Goal: Task Accomplishment & Management: Manage account settings

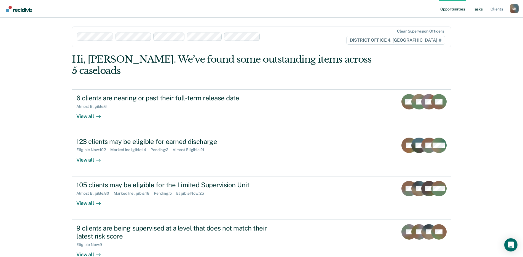
click at [478, 10] on link "Tasks" at bounding box center [477, 9] width 12 height 18
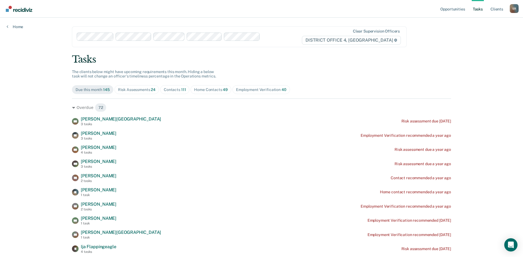
click at [223, 88] on span "49" at bounding box center [225, 89] width 5 height 4
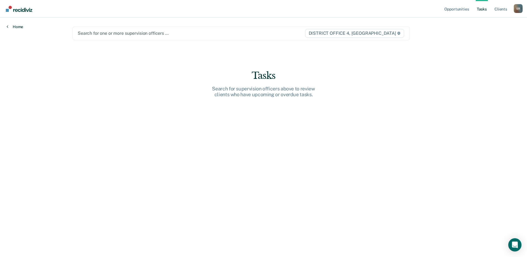
click at [13, 27] on link "Home" at bounding box center [15, 26] width 17 height 5
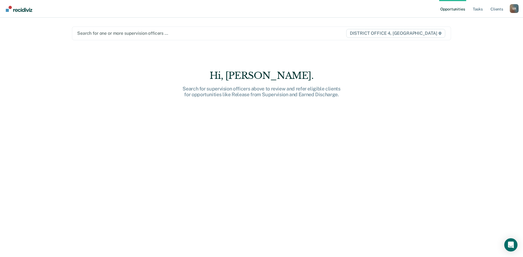
click at [160, 31] on div at bounding box center [206, 33] width 258 height 6
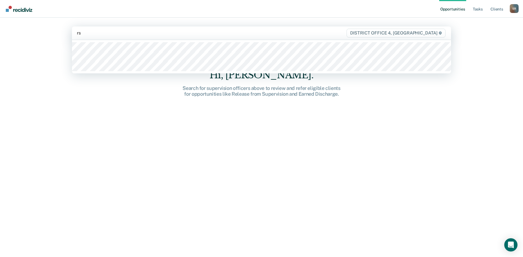
type input "r"
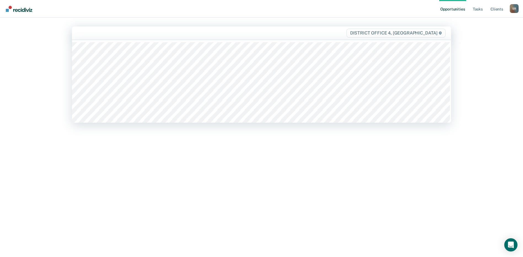
click at [105, 33] on div at bounding box center [206, 33] width 258 height 6
type input "sc"
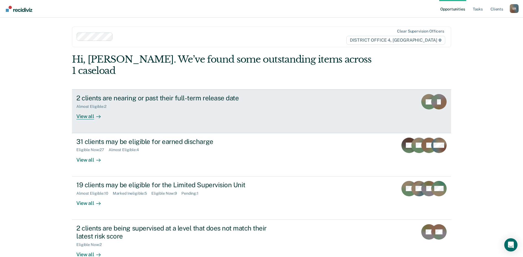
click at [217, 102] on div "Almost Eligible : 2" at bounding box center [172, 105] width 193 height 7
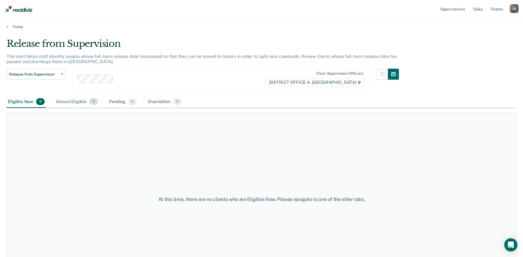
click at [92, 101] on span "2" at bounding box center [93, 101] width 9 height 7
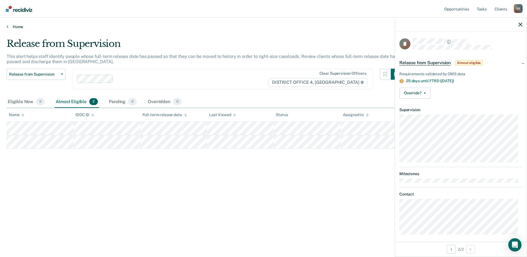
click at [7, 26] on icon at bounding box center [8, 26] width 2 height 4
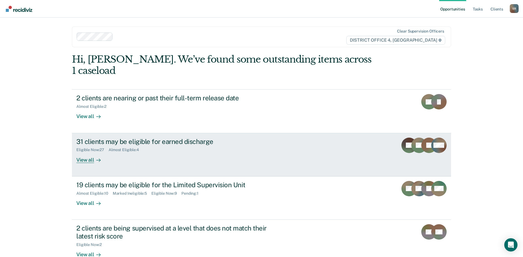
click at [132, 142] on div "31 clients may be eligible for earned discharge Eligible Now : 27 Almost Eligib…" at bounding box center [179, 150] width 207 height 25
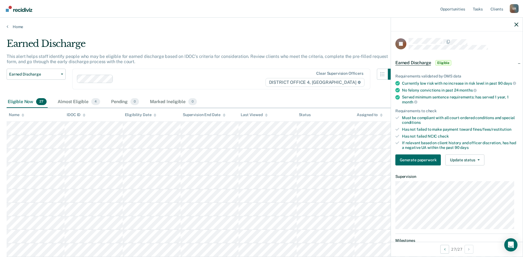
click at [6, 25] on div "Home" at bounding box center [261, 24] width 523 height 12
click at [9, 29] on link "Home" at bounding box center [262, 26] width 510 height 5
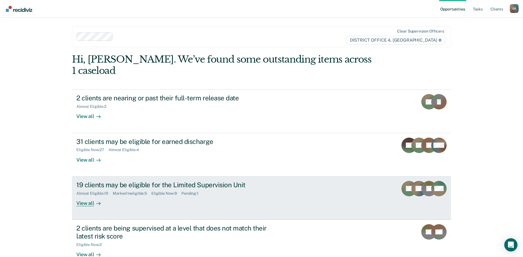
click at [113, 181] on div "19 clients may be eligible for the Limited Supervision Unit" at bounding box center [172, 185] width 193 height 8
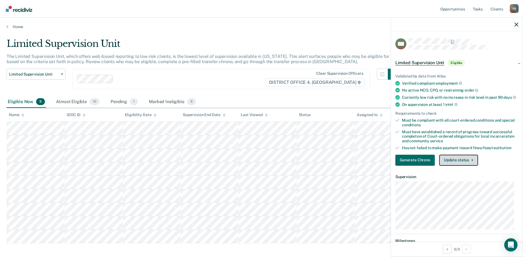
click at [462, 166] on button "Update status" at bounding box center [458, 160] width 39 height 11
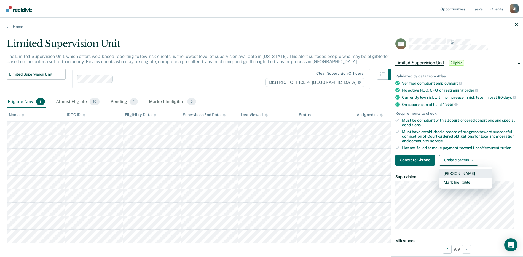
click at [461, 178] on button "Mark Pending" at bounding box center [465, 173] width 53 height 9
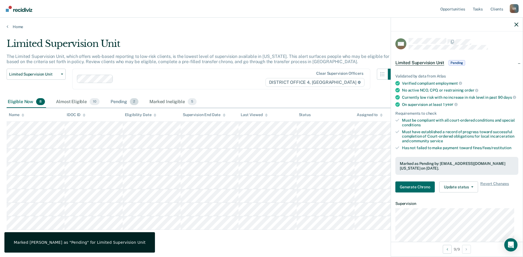
click at [131, 103] on span "2" at bounding box center [134, 101] width 9 height 7
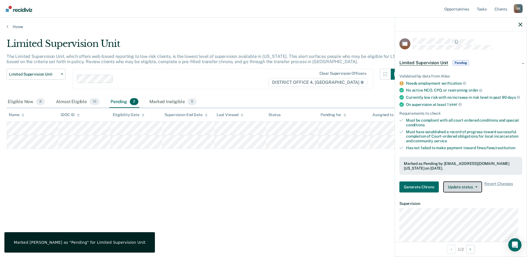
click at [463, 191] on button "Update status" at bounding box center [462, 186] width 39 height 11
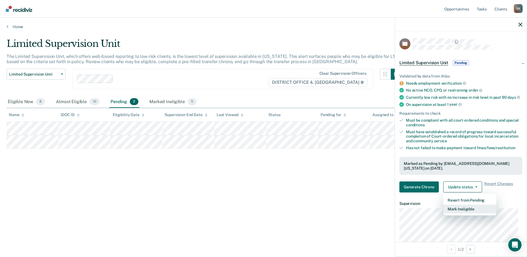
click at [457, 211] on button "Mark Ineligible" at bounding box center [469, 208] width 53 height 9
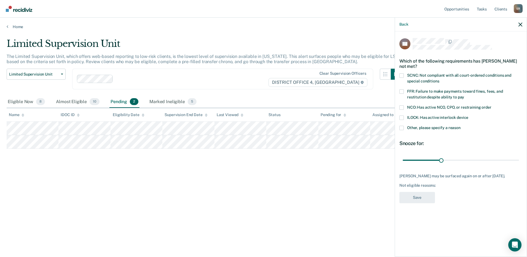
click at [421, 78] on span "SCNC: Not compliant with all court-ordered conditions and special conditions" at bounding box center [459, 78] width 104 height 10
click at [439, 79] on input "SCNC: Not compliant with all court-ordered conditions and special conditions" at bounding box center [439, 79] width 0 height 0
click at [412, 114] on div "NCO: Has active NCO, CPO, or restraining order" at bounding box center [460, 110] width 123 height 10
click at [412, 118] on span "ILOCK: Has active interlock device" at bounding box center [437, 117] width 61 height 4
click at [468, 115] on input "ILOCK: Has active interlock device" at bounding box center [468, 115] width 0 height 0
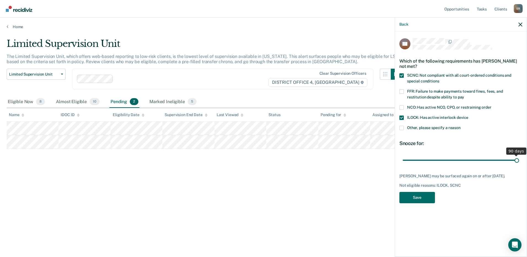
drag, startPoint x: 441, startPoint y: 160, endPoint x: 552, endPoint y: 161, distance: 111.1
type input "90"
click at [519, 161] on input "range" at bounding box center [461, 160] width 116 height 10
click at [421, 196] on button "Save" at bounding box center [417, 197] width 36 height 11
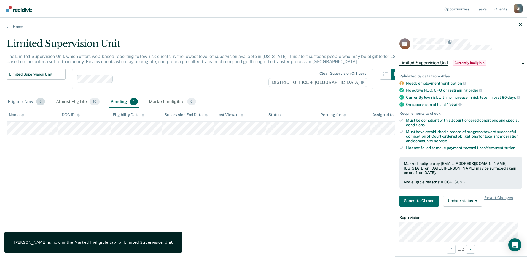
click at [29, 100] on div "Eligible Now 8" at bounding box center [26, 102] width 39 height 12
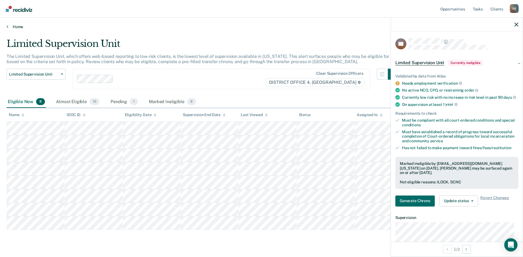
click at [8, 24] on icon at bounding box center [8, 26] width 2 height 4
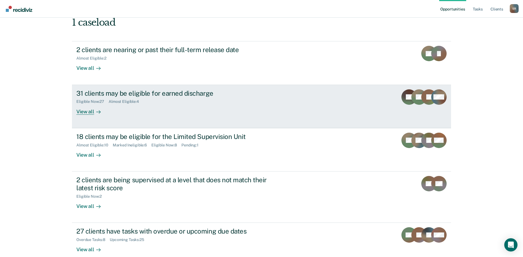
scroll to position [55, 0]
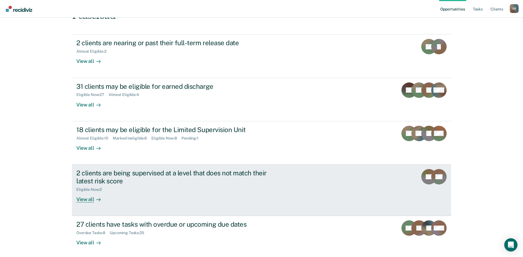
click at [95, 169] on div "2 clients are being supervised at a level that does not match their latest risk…" at bounding box center [172, 177] width 193 height 16
